Goal: Task Accomplishment & Management: Use online tool/utility

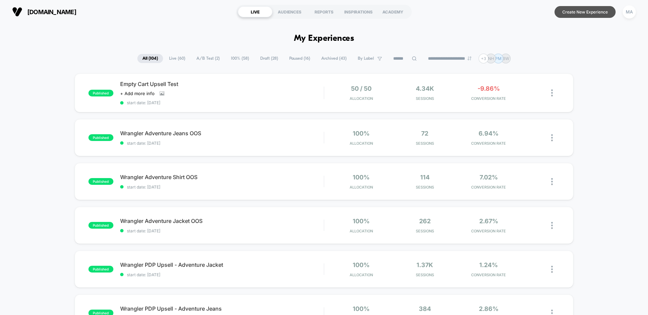
click at [585, 11] on button "Create New Experience" at bounding box center [584, 12] width 61 height 12
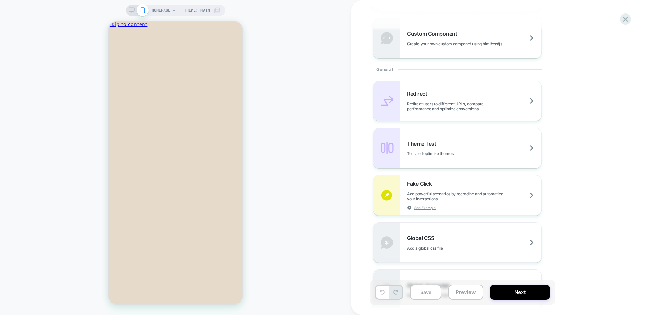
scroll to position [242, 0]
click at [444, 147] on div "Theme Test Test and optimize themes" at bounding box center [474, 148] width 134 height 16
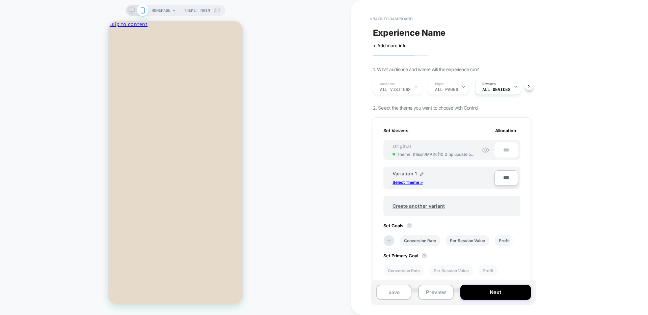
scroll to position [0, 1]
click at [503, 178] on input "***" at bounding box center [506, 177] width 24 height 15
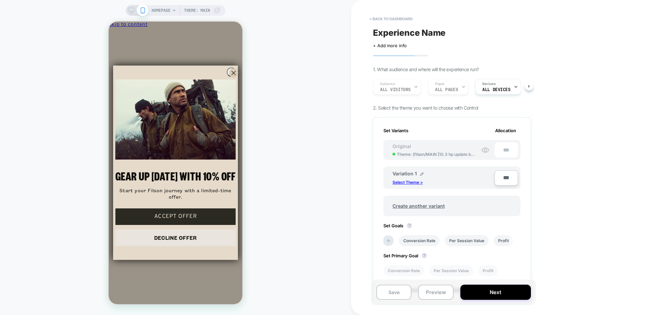
click at [402, 181] on p "Select Theme >" at bounding box center [407, 182] width 30 height 5
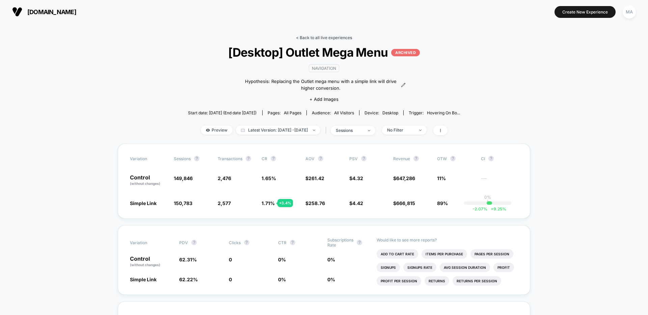
click at [315, 37] on link "< Back to all live experiences" at bounding box center [324, 37] width 56 height 5
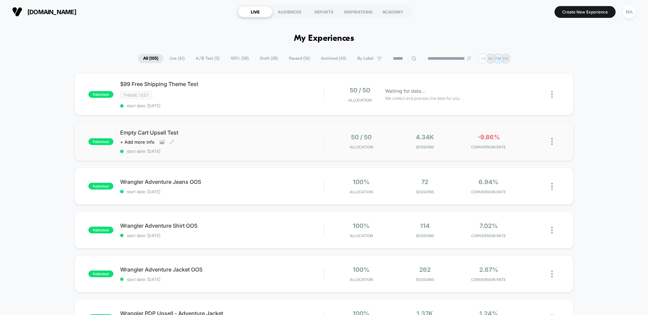
click at [258, 136] on span "Empty Cart Upsell Test" at bounding box center [221, 132] width 203 height 7
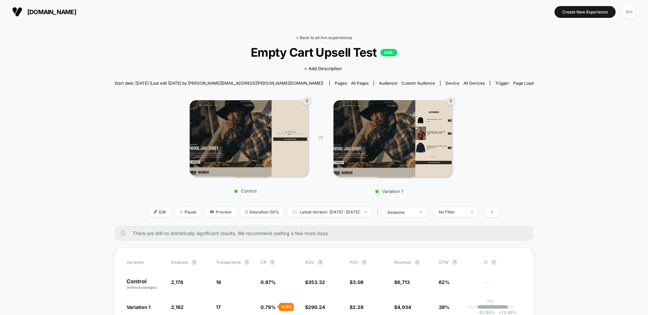
click at [327, 36] on link "< Back to all live experiences" at bounding box center [324, 37] width 56 height 5
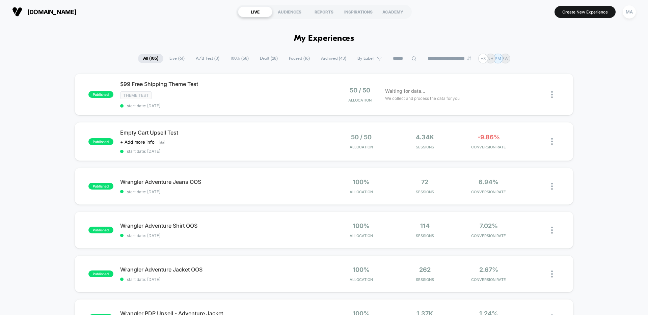
click at [203, 56] on span "A/B Test ( 3 )" at bounding box center [208, 58] width 34 height 9
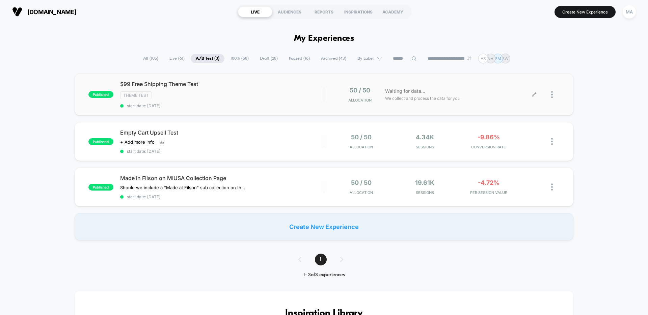
click at [553, 95] on div at bounding box center [555, 95] width 8 height 16
click at [224, 90] on div "$99 Free Shipping Theme Test Click to edit experience details Click to edit exp…" at bounding box center [221, 95] width 203 height 28
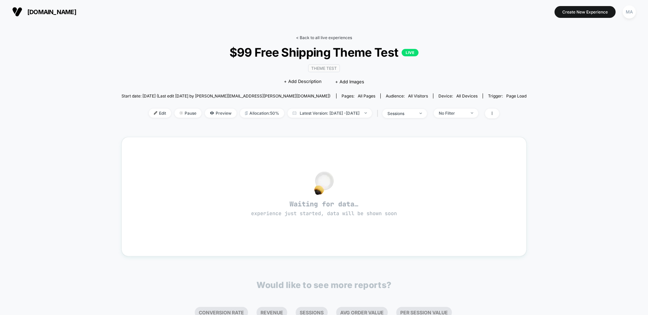
click at [327, 39] on link "< Back to all live experiences" at bounding box center [324, 37] width 56 height 5
